Goal: Obtain resource: Obtain resource

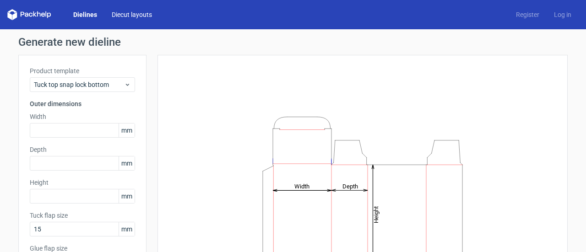
click at [128, 14] on link "Diecut layouts" at bounding box center [131, 14] width 55 height 9
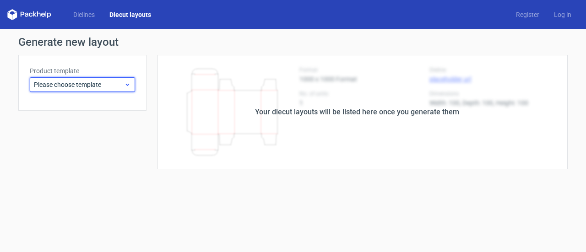
click at [127, 82] on icon at bounding box center [127, 84] width 7 height 7
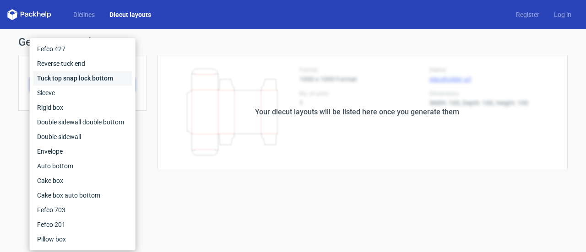
click at [91, 84] on div "Tuck top snap lock bottom" at bounding box center [82, 78] width 98 height 15
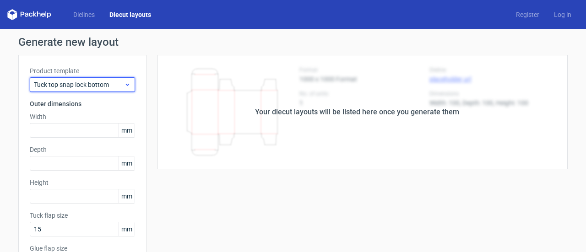
click at [121, 88] on div "Tuck top snap lock bottom" at bounding box center [82, 84] width 105 height 15
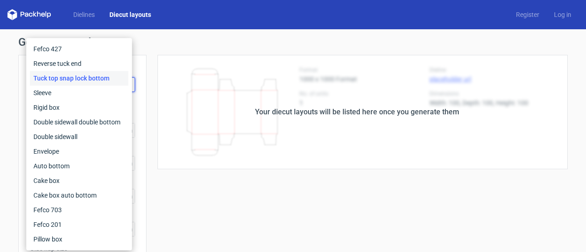
click at [161, 109] on div "Your diecut layouts will be listed here once you generate them" at bounding box center [357, 112] width 421 height 115
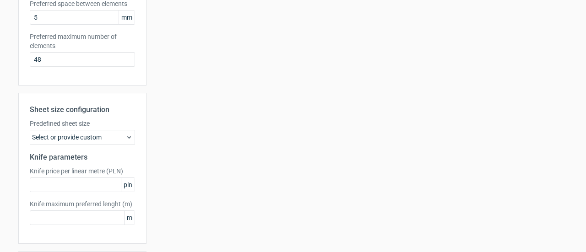
scroll to position [279, 0]
click at [102, 137] on div "Select or provide custom" at bounding box center [82, 137] width 105 height 15
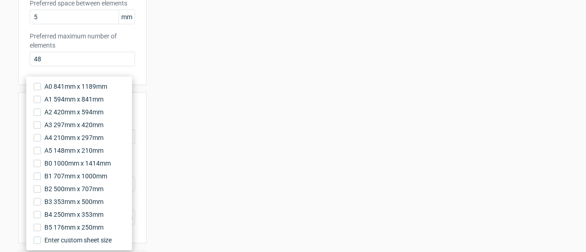
click at [171, 107] on div "Your diecut layouts will be listed here once you generate them Height Depth Wid…" at bounding box center [357, 24] width 421 height 497
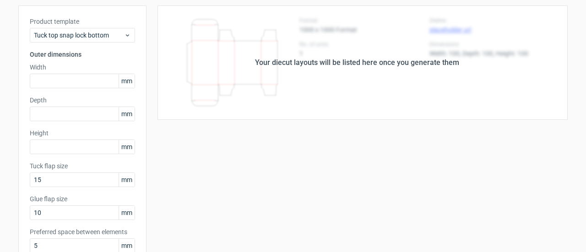
scroll to position [0, 0]
